Goal: Transaction & Acquisition: Purchase product/service

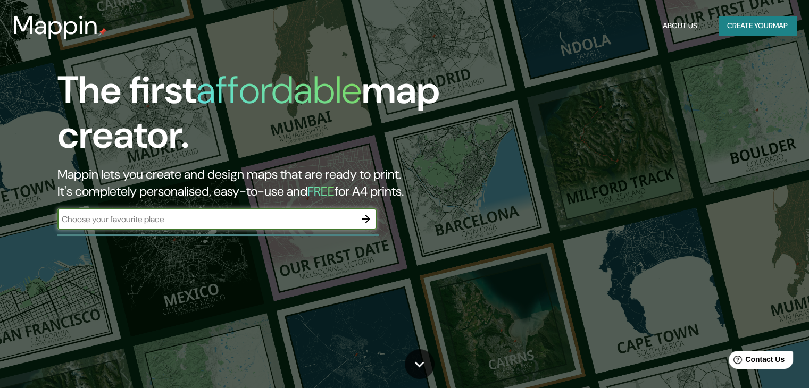
click at [294, 228] on div "​" at bounding box center [216, 219] width 319 height 21
click at [174, 216] on input "text" at bounding box center [206, 219] width 298 height 12
click at [179, 220] on input "[GEOGRAPHIC_DATA], norte [PERSON_NAME] cucuta" at bounding box center [206, 219] width 298 height 12
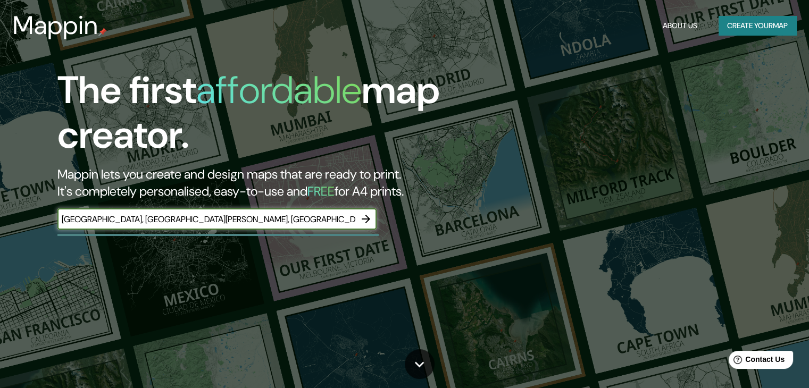
click at [238, 217] on input "[GEOGRAPHIC_DATA], [GEOGRAPHIC_DATA][PERSON_NAME], [GEOGRAPHIC_DATA]" at bounding box center [206, 219] width 298 height 12
type input "[GEOGRAPHIC_DATA], [GEOGRAPHIC_DATA][PERSON_NAME], [GEOGRAPHIC_DATA], [GEOGRAPH…"
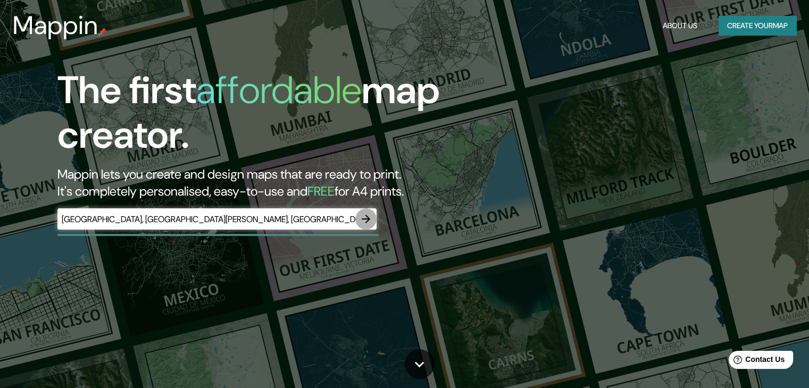
click at [364, 222] on icon "button" at bounding box center [366, 219] width 13 height 13
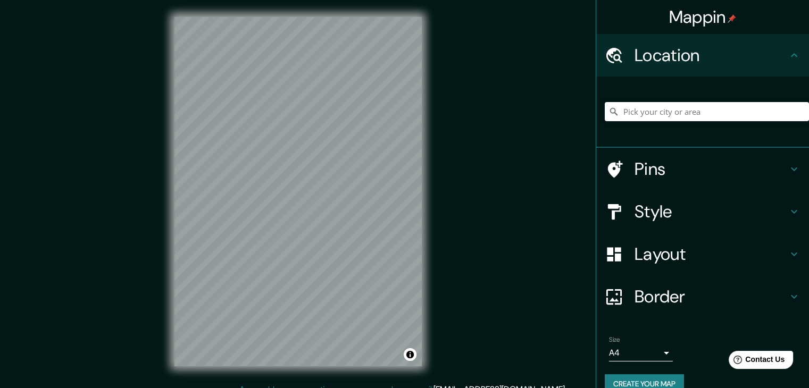
click at [304, 15] on div "© Mapbox © OpenStreetMap Improve this map" at bounding box center [297, 192] width 281 height 384
click at [135, 118] on div "Mappin Location Pins Style Layout Border Choose a border. Hint : you can make l…" at bounding box center [404, 200] width 809 height 401
click at [453, 189] on div "Mappin Location Pins Style Layout Border Choose a border. Hint : you can make l…" at bounding box center [404, 200] width 809 height 401
click at [383, 0] on html "Mappin Location Pins Style Layout Border Choose a border. Hint : you can make l…" at bounding box center [404, 194] width 809 height 388
click at [466, 38] on div "Mappin Location Pins Style Layout Border Choose a border. Hint : you can make l…" at bounding box center [404, 200] width 809 height 401
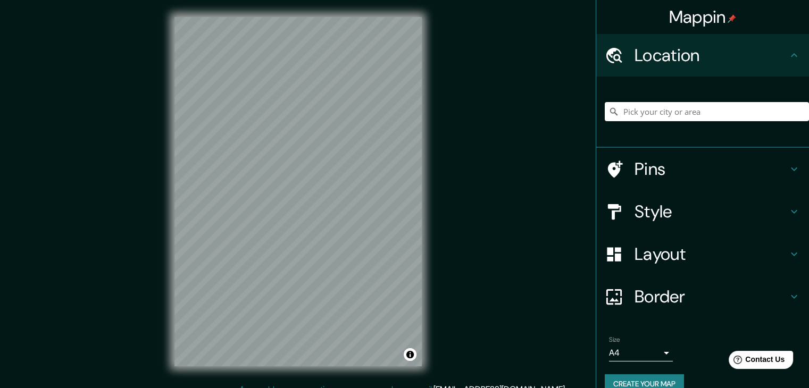
click at [115, 102] on div "Mappin Location Pins Style Layout Border Choose a border. Hint : you can make l…" at bounding box center [404, 200] width 809 height 401
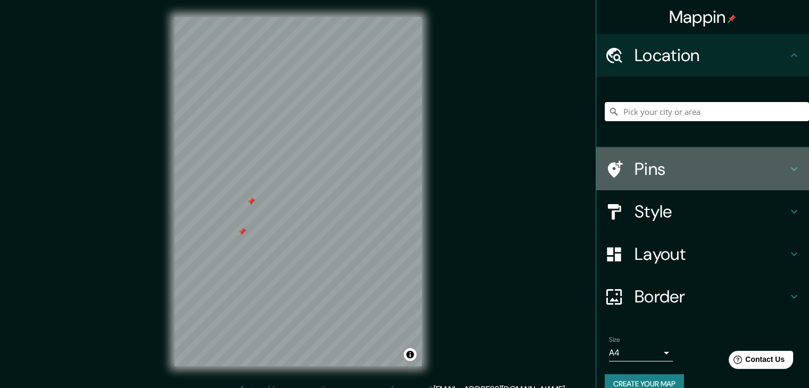
click at [671, 167] on h4 "Pins" at bounding box center [711, 169] width 153 height 21
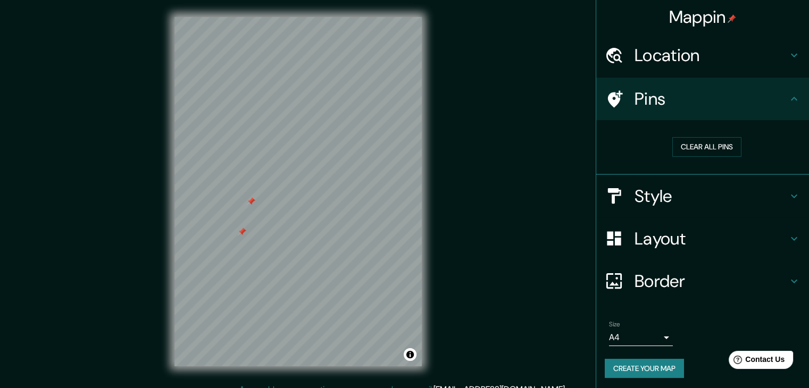
click at [243, 230] on div at bounding box center [242, 232] width 9 height 9
click at [252, 204] on div at bounding box center [251, 201] width 9 height 9
click at [691, 46] on h4 "Location" at bounding box center [711, 55] width 153 height 21
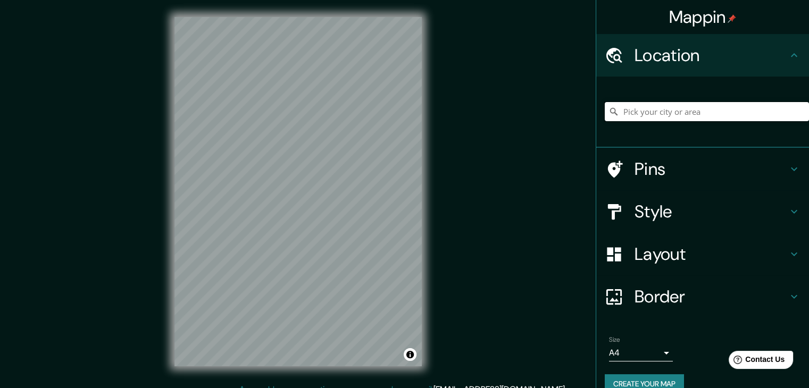
click at [643, 113] on input "Pick your city or area" at bounding box center [707, 111] width 204 height 19
click at [496, 0] on html "Mappin Location [GEOGRAPHIC_DATA][PERSON_NAME], [GEOGRAPHIC_DATA][PERSON_NAME],…" at bounding box center [404, 194] width 809 height 388
click at [396, 115] on div at bounding box center [400, 114] width 9 height 9
click at [742, 110] on input "San [PERSON_NAME], [GEOGRAPHIC_DATA][PERSON_NAME], [GEOGRAPHIC_DATA]" at bounding box center [707, 111] width 204 height 19
click at [766, 113] on input "San [PERSON_NAME], [GEOGRAPHIC_DATA][PERSON_NAME], [GEOGRAPHIC_DATA]" at bounding box center [707, 111] width 204 height 19
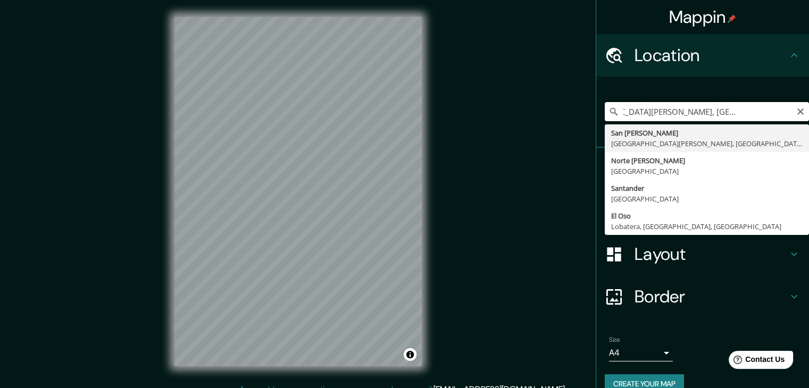
scroll to position [0, 53]
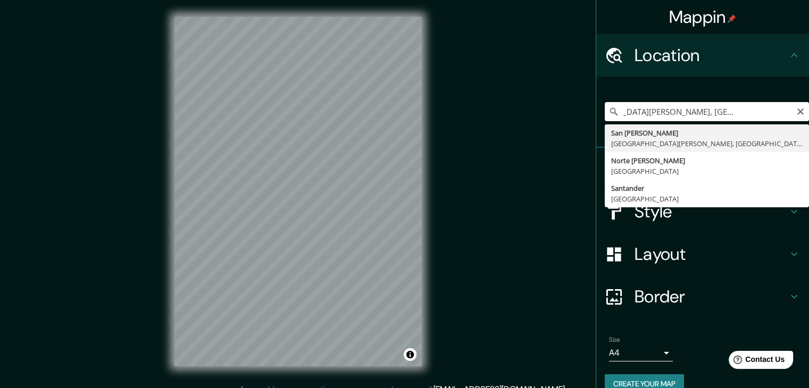
type input "San [PERSON_NAME], [GEOGRAPHIC_DATA][PERSON_NAME], [GEOGRAPHIC_DATA]"
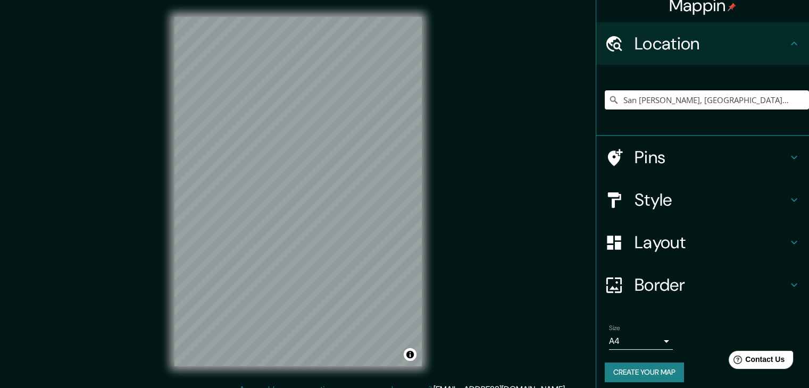
scroll to position [18, 0]
